Goal: Task Accomplishment & Management: Manage account settings

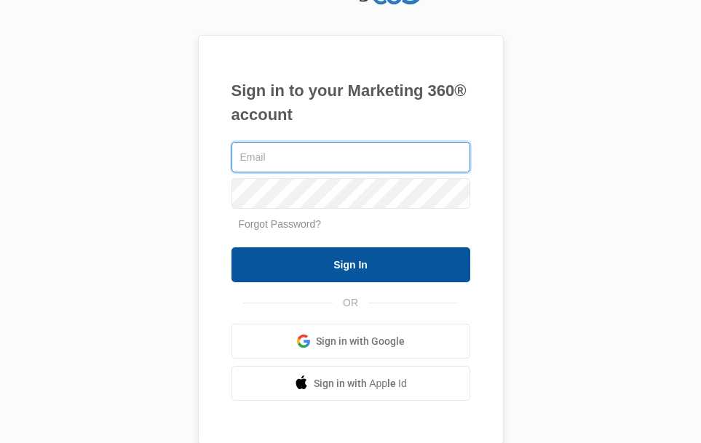
type input "vallesvaness83@yahoo.com"
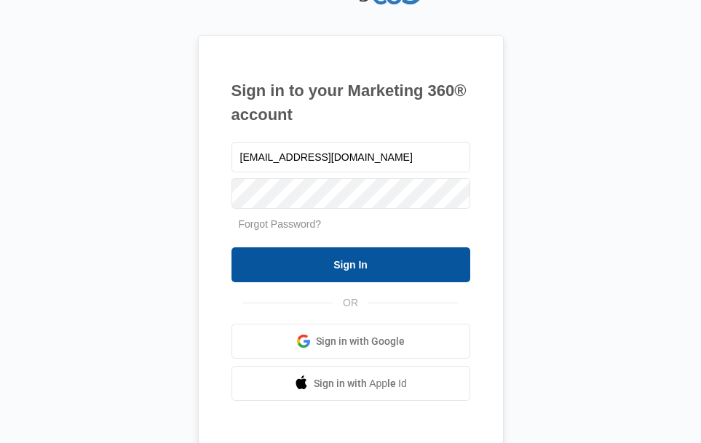
click at [349, 261] on input "Sign In" at bounding box center [351, 265] width 239 height 35
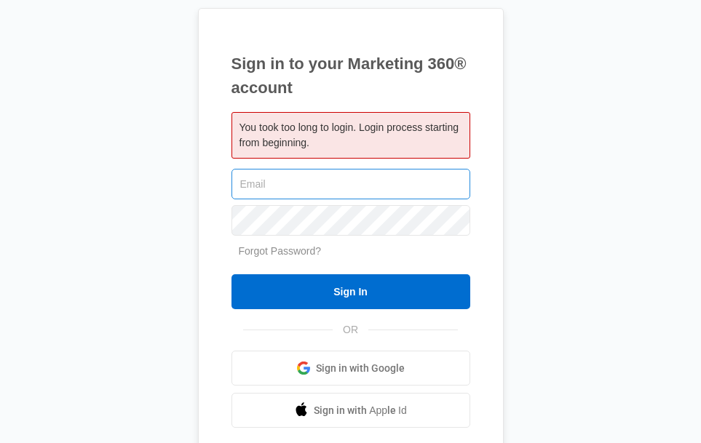
type input "[EMAIL_ADDRESS][DOMAIN_NAME]"
click at [392, 185] on input "vallesvaness83@yahoo.com" at bounding box center [351, 184] width 239 height 31
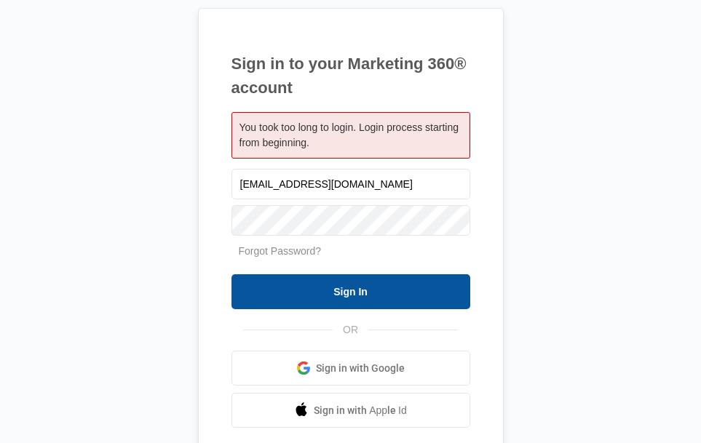
click at [314, 289] on input "Sign In" at bounding box center [351, 291] width 239 height 35
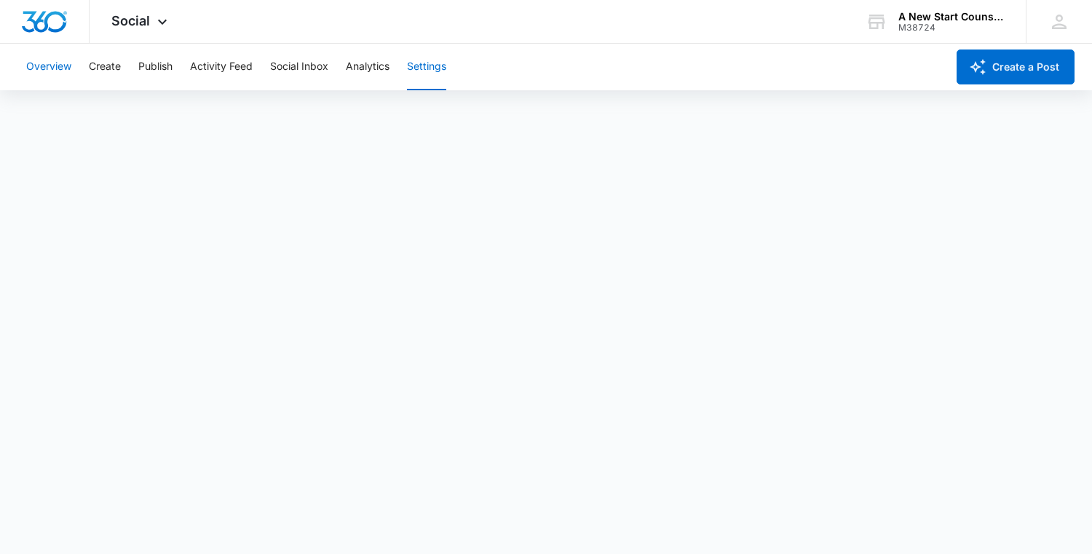
click at [56, 61] on button "Overview" at bounding box center [48, 67] width 45 height 47
click at [419, 66] on button "Settings" at bounding box center [426, 67] width 39 height 47
click at [51, 74] on button "Overview" at bounding box center [48, 67] width 45 height 47
click at [130, 28] on div "Social Apps Websites Forms CRM Email Social Shop Payments POS Content Ads Intel…" at bounding box center [141, 21] width 103 height 43
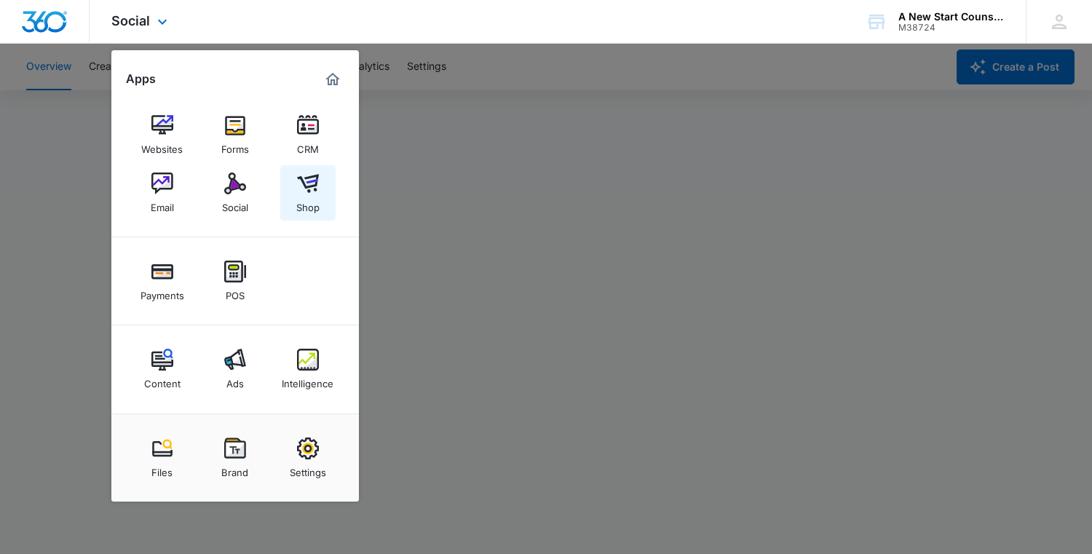
click at [311, 189] on img at bounding box center [308, 184] width 22 height 22
